Goal: Navigation & Orientation: Find specific page/section

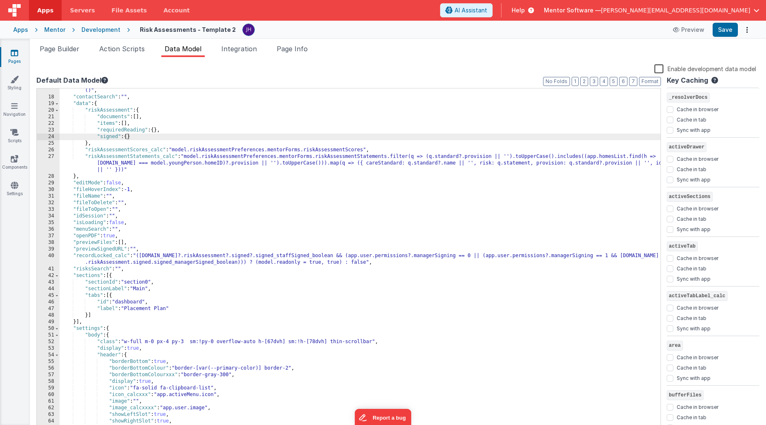
scroll to position [120, 0]
click at [12, 55] on icon at bounding box center [14, 53] width 7 height 8
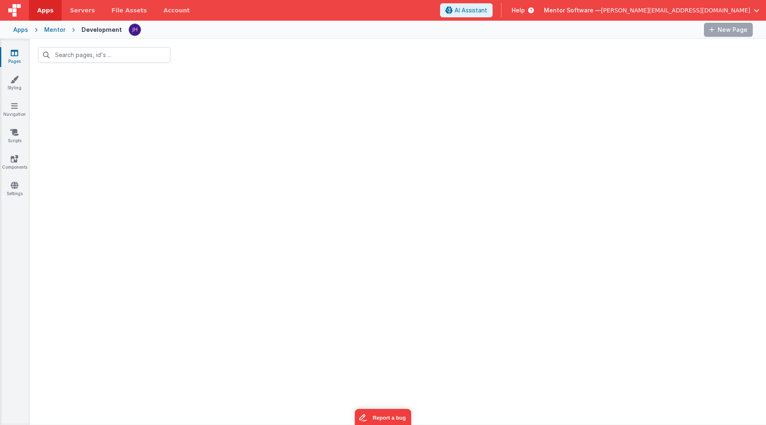
type input "risk"
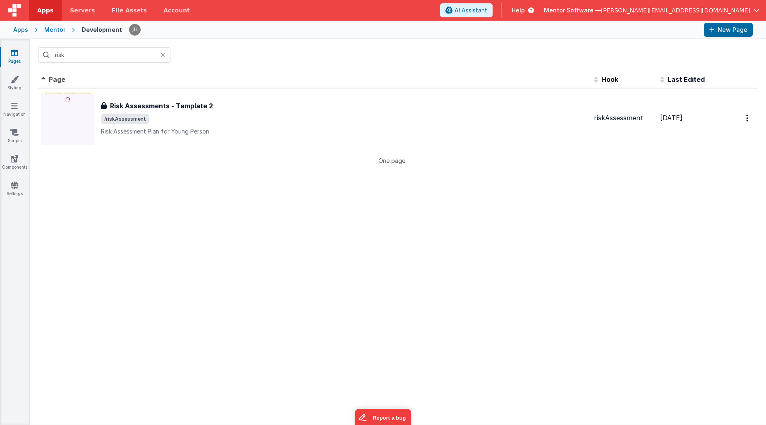
click at [163, 54] on icon at bounding box center [162, 55] width 5 height 7
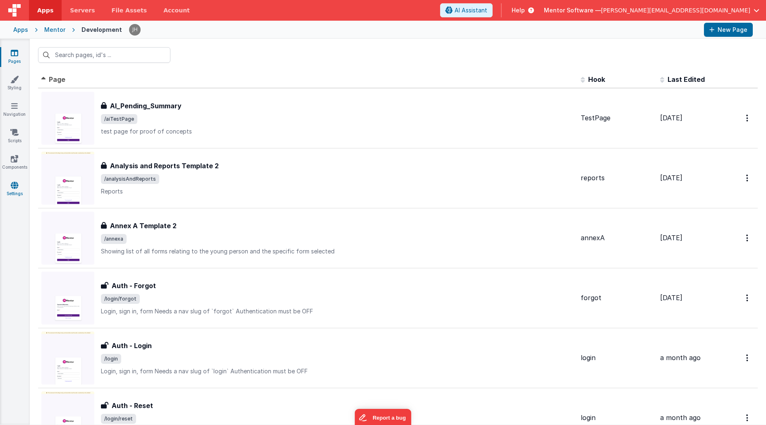
click at [18, 189] on icon at bounding box center [14, 185] width 7 height 8
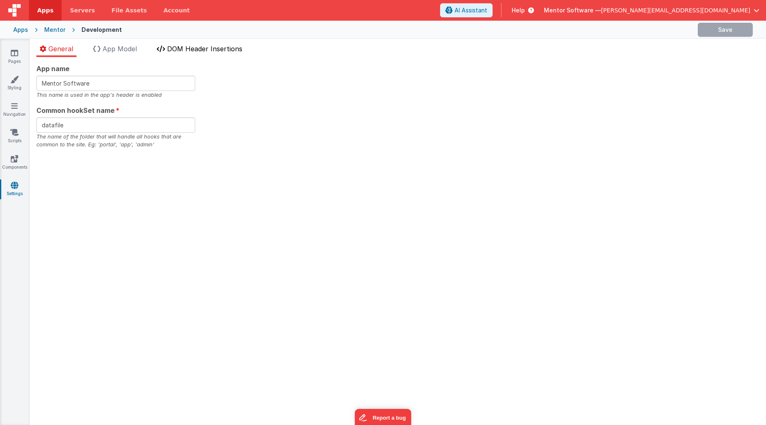
click at [196, 54] on li "DOM Header Insertions" at bounding box center [199, 50] width 92 height 13
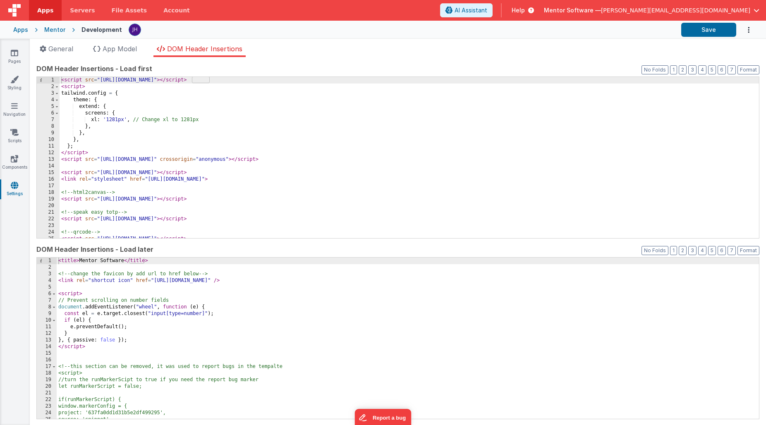
click at [525, 10] on span "Help" at bounding box center [517, 10] width 13 height 8
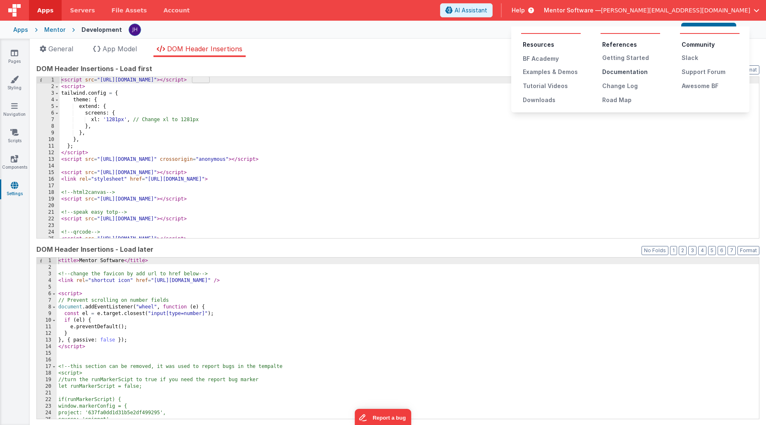
click at [617, 72] on div "Documentation" at bounding box center [631, 72] width 58 height 8
